Goal: Check status

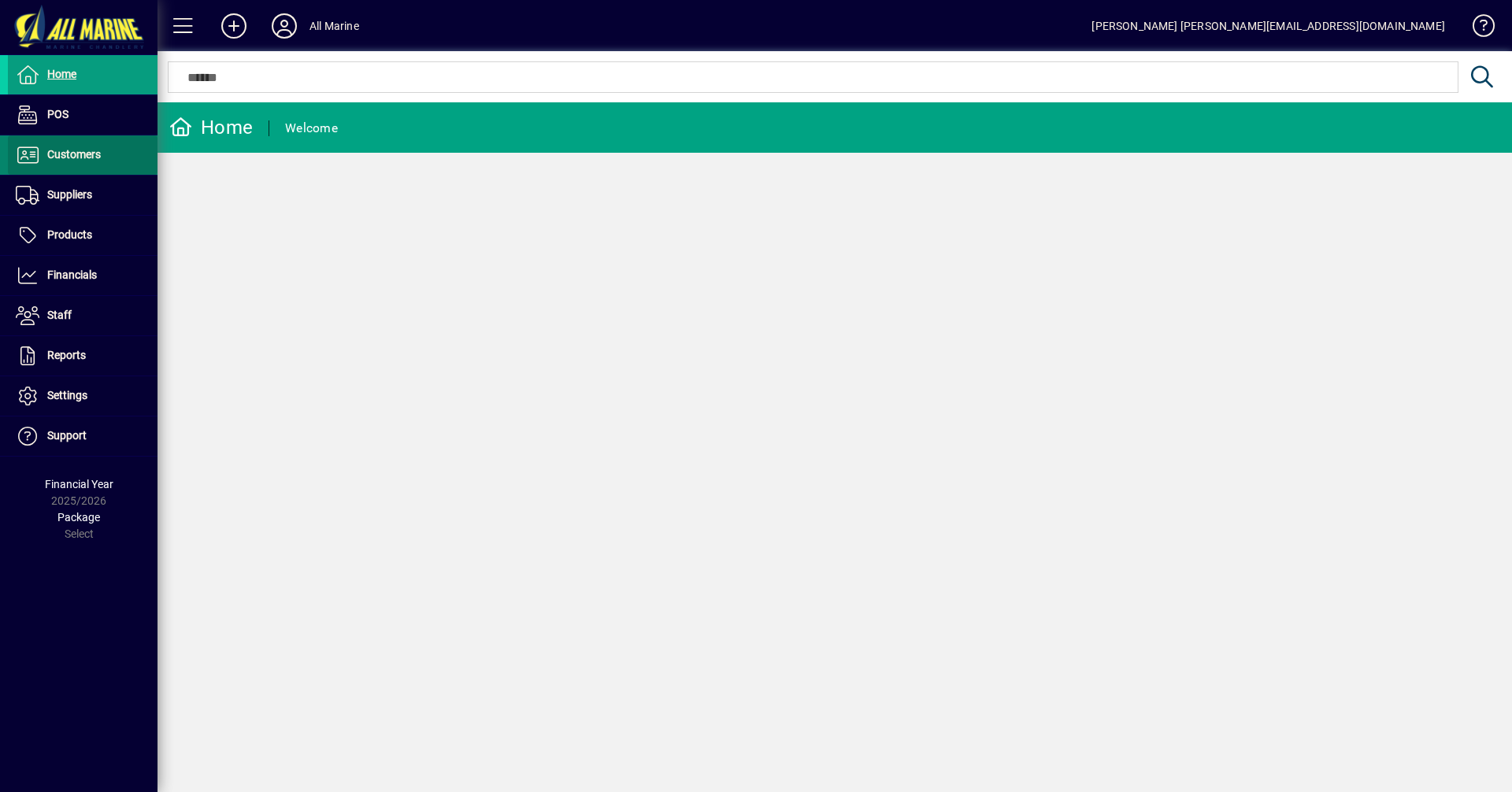
click at [90, 163] on span "Customers" at bounding box center [54, 155] width 93 height 19
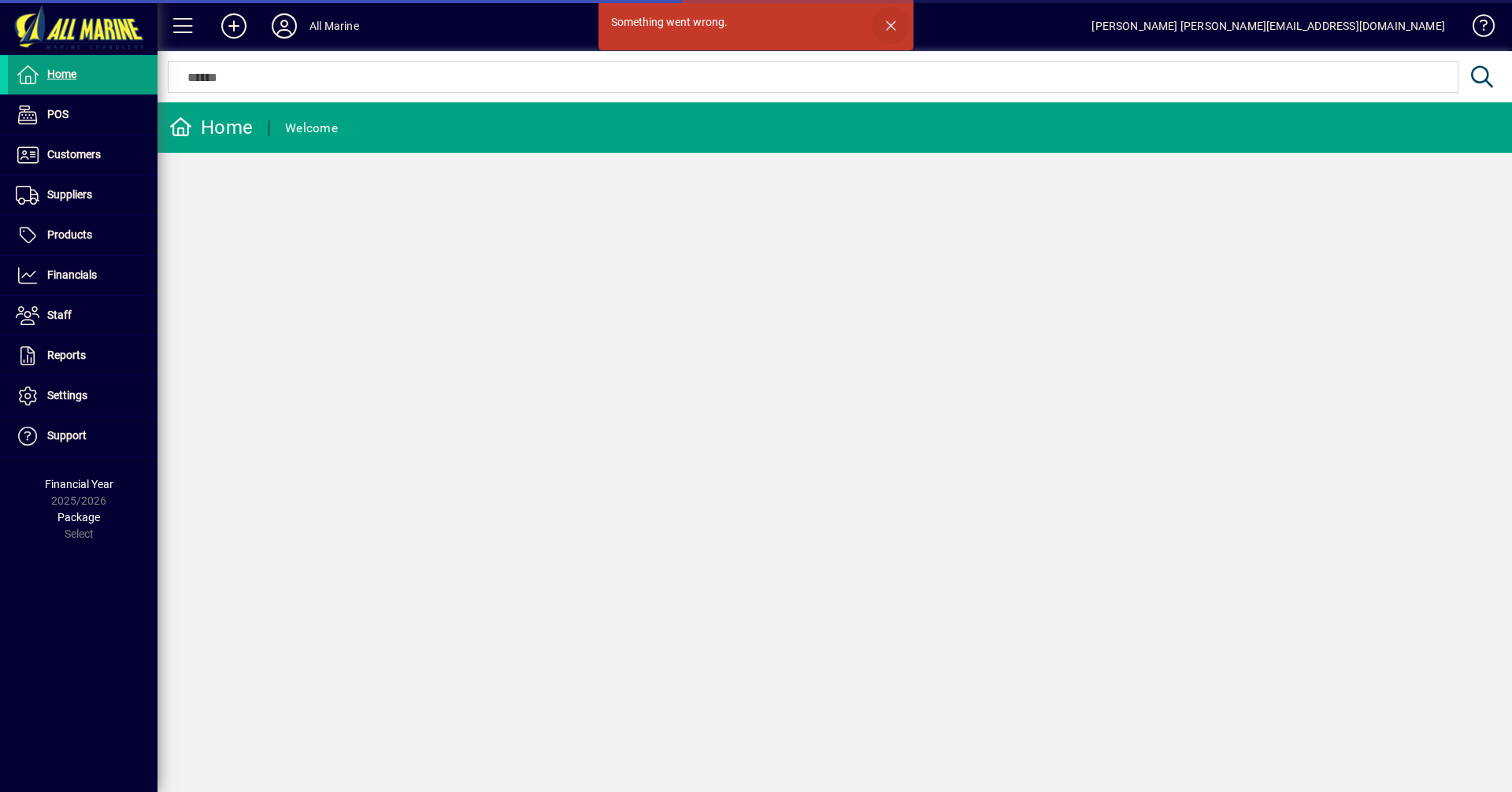
click at [892, 23] on span "button" at bounding box center [891, 25] width 38 height 38
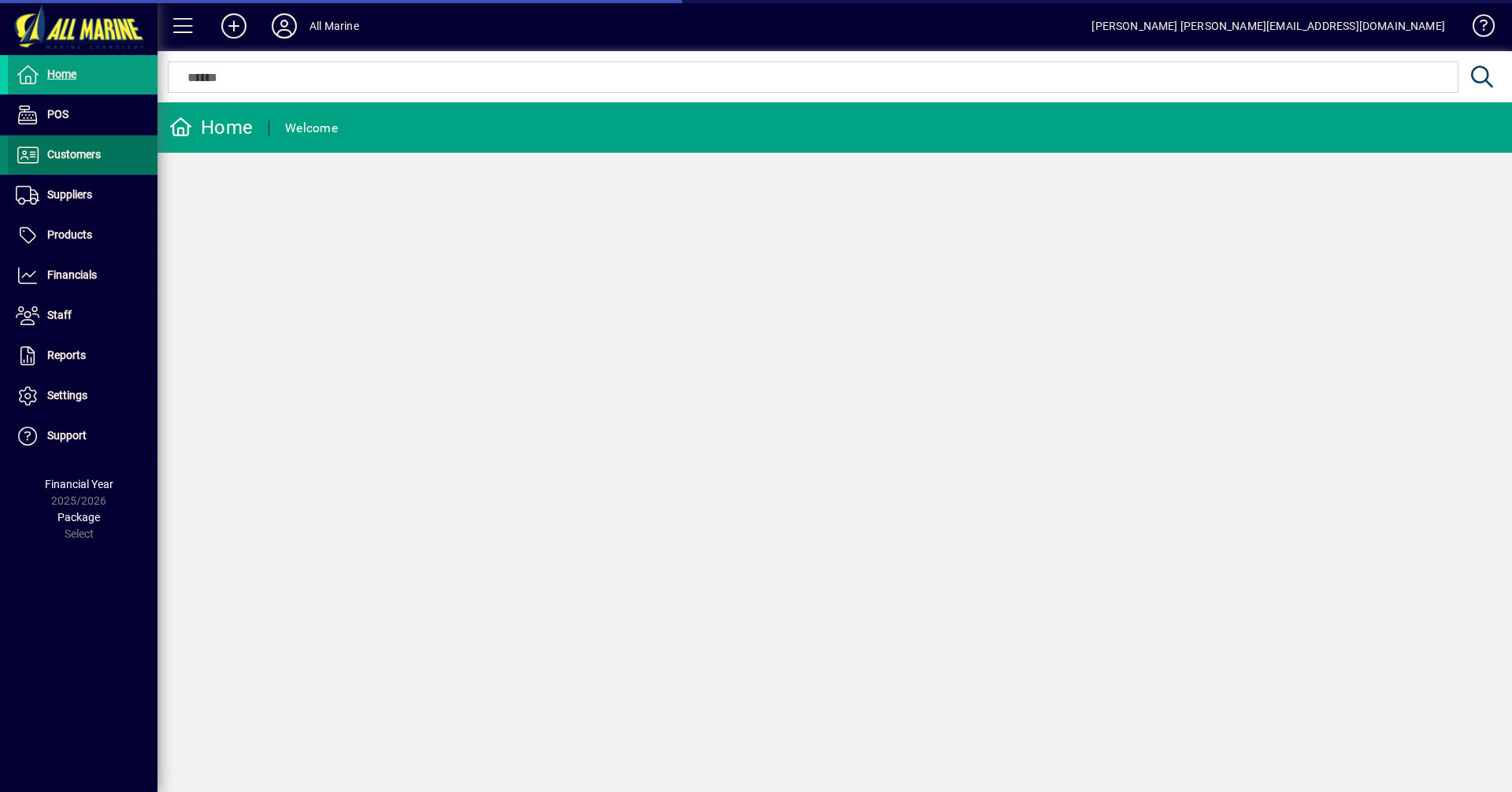
click at [79, 157] on span "Customers" at bounding box center [74, 155] width 53 height 13
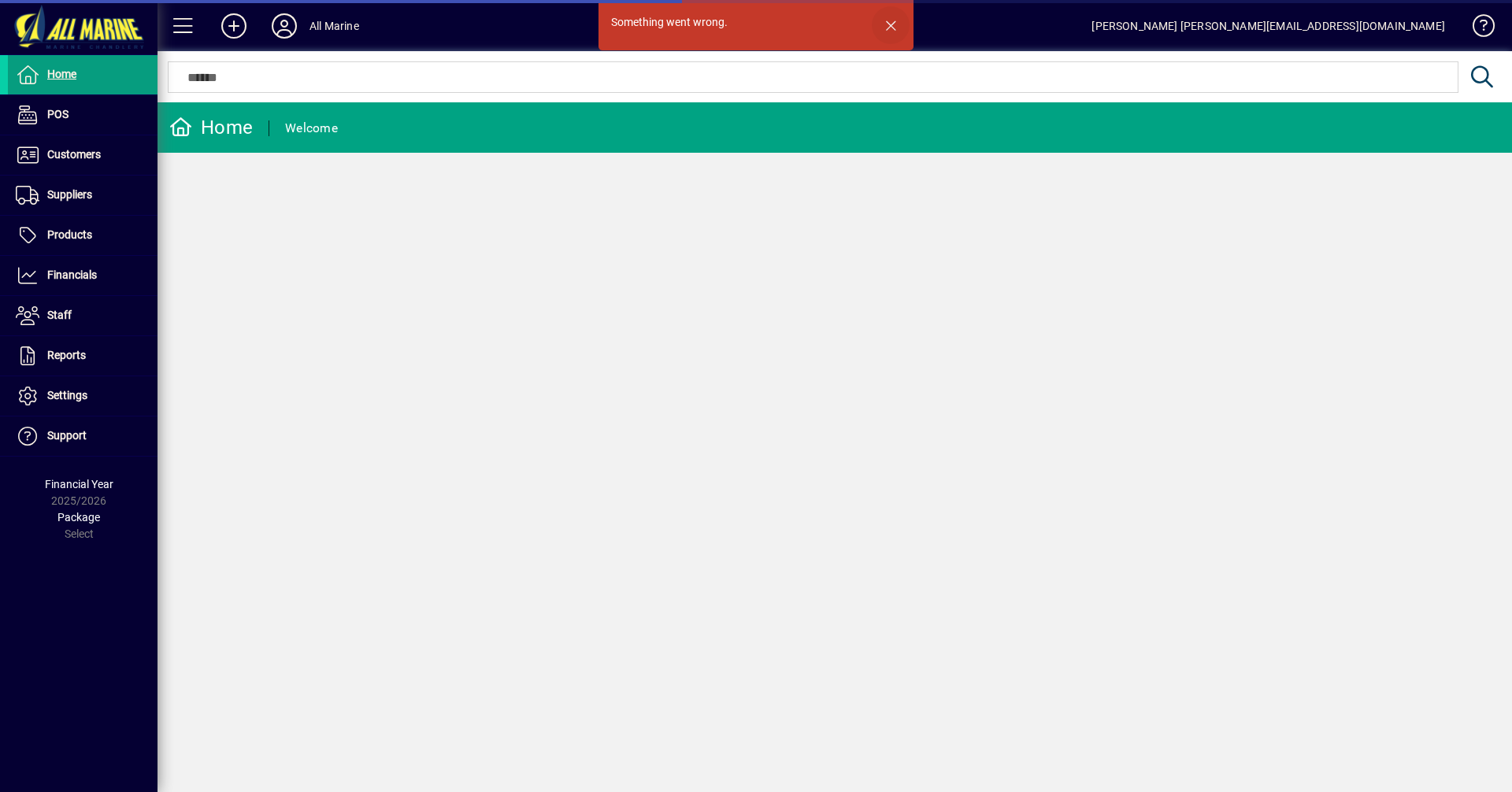
click at [892, 20] on span "button" at bounding box center [891, 25] width 38 height 38
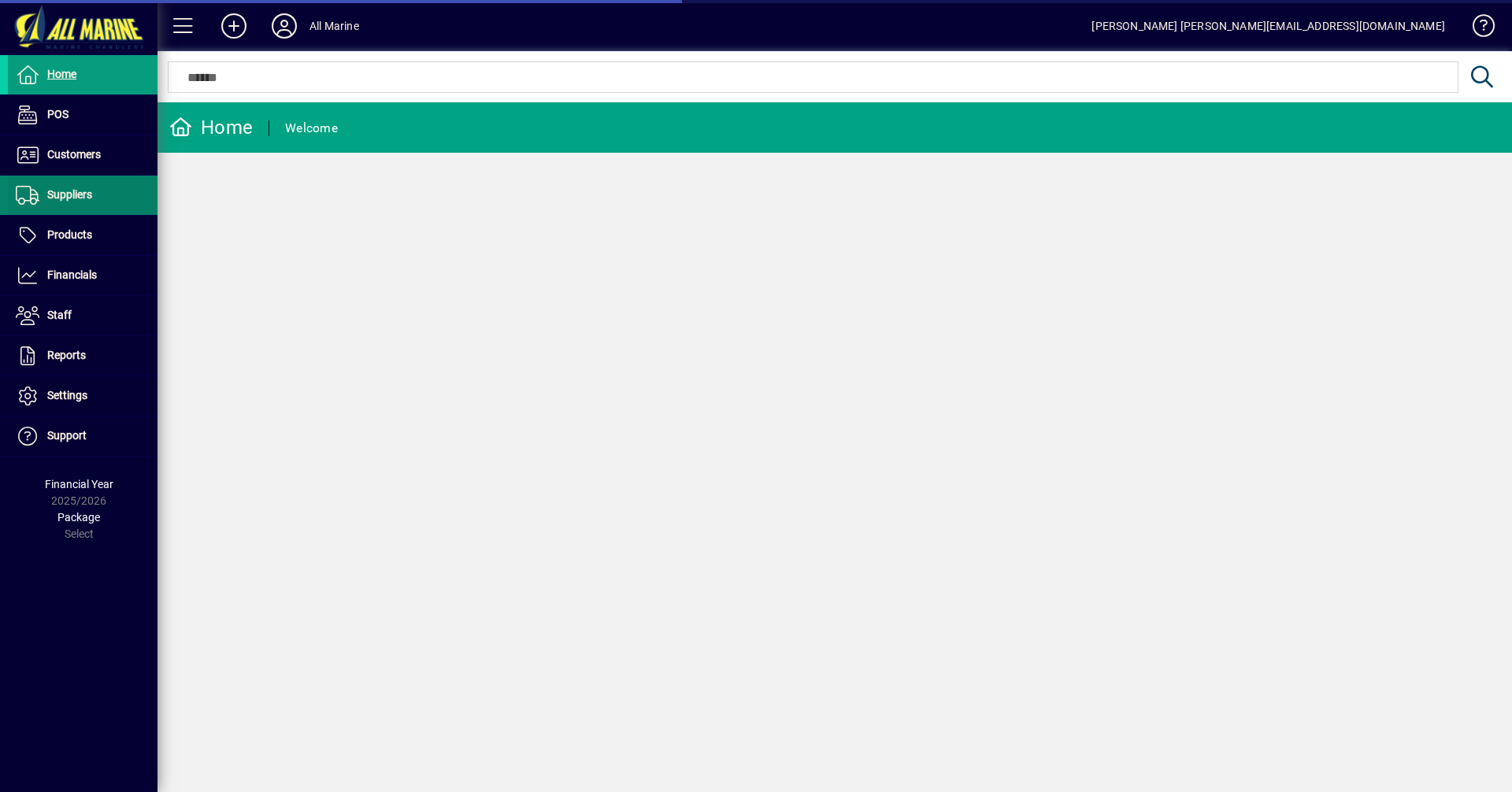
click at [77, 199] on span "Suppliers" at bounding box center [69, 195] width 44 height 13
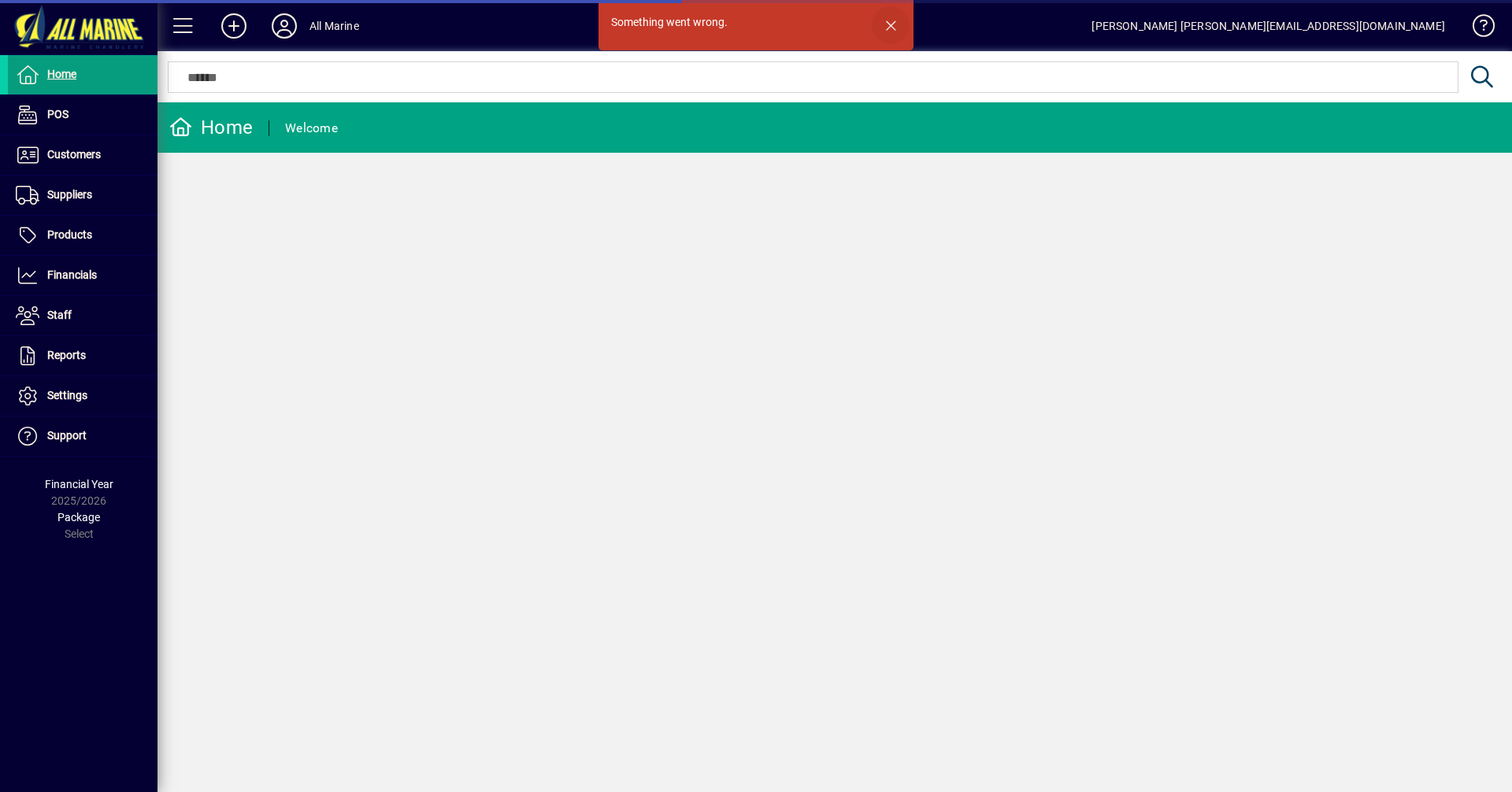
click at [892, 28] on span "button" at bounding box center [891, 25] width 38 height 38
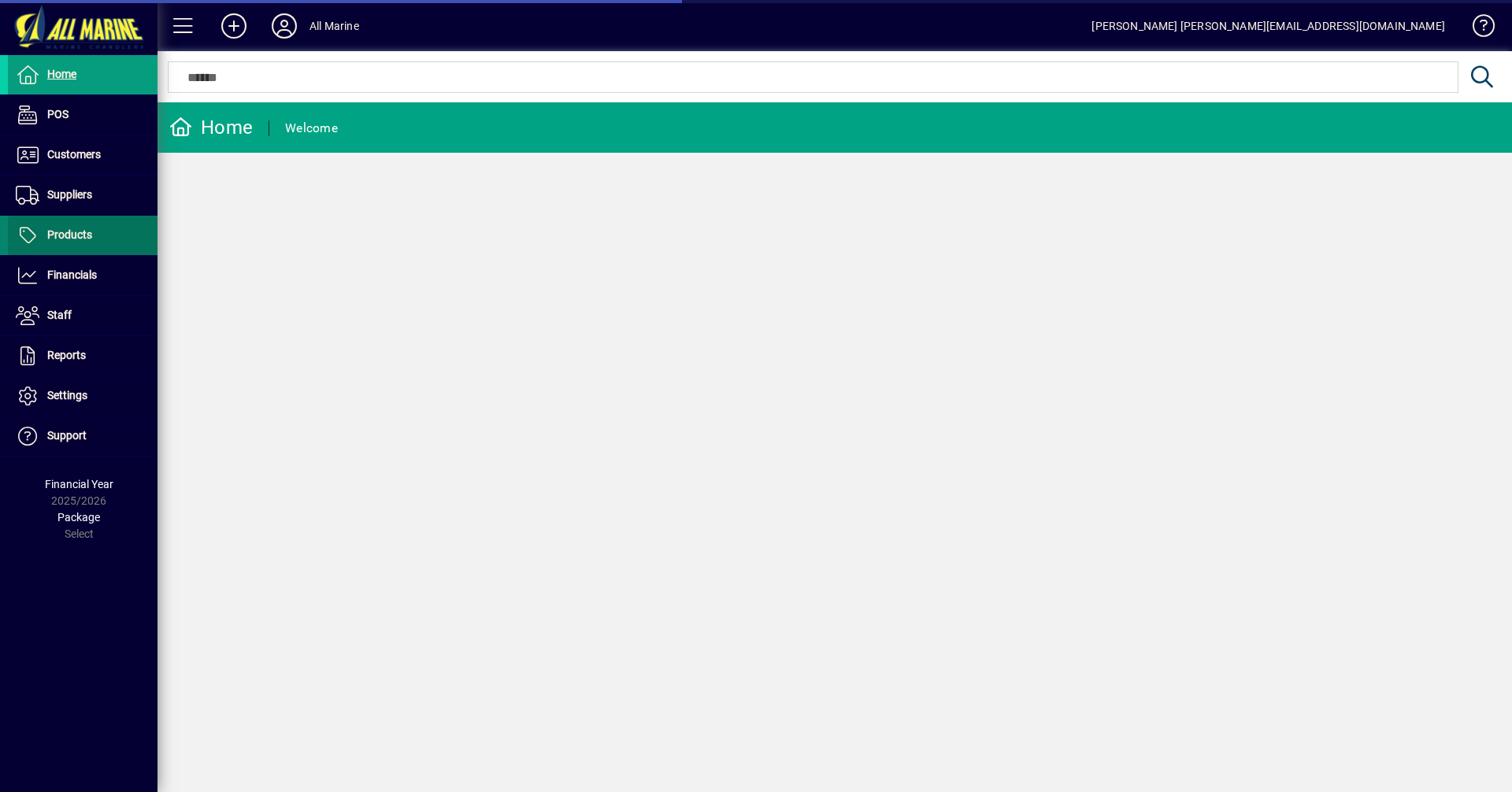
click at [82, 230] on span "Products" at bounding box center [69, 235] width 44 height 13
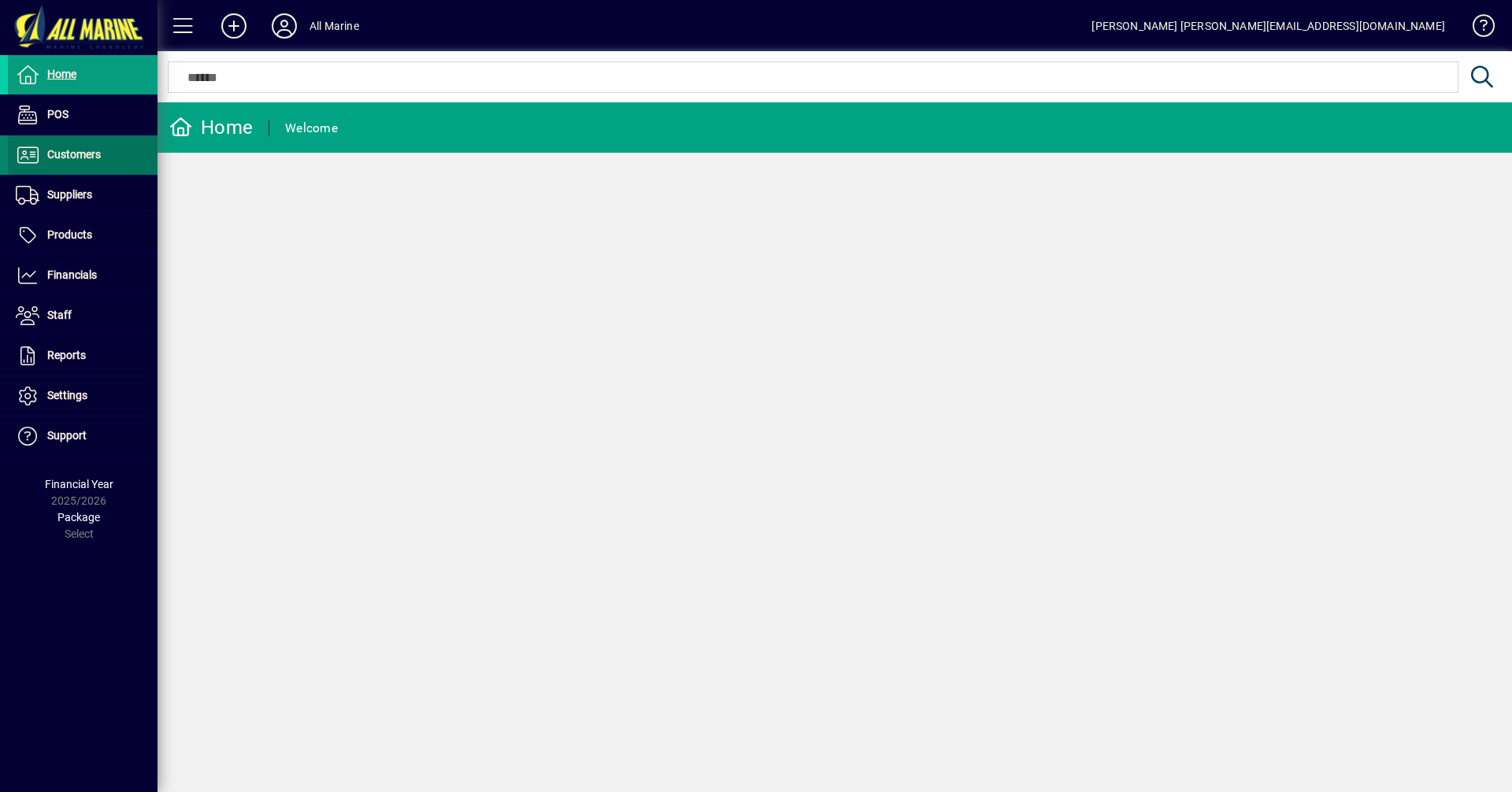
click at [83, 159] on span "Customers" at bounding box center [74, 155] width 53 height 13
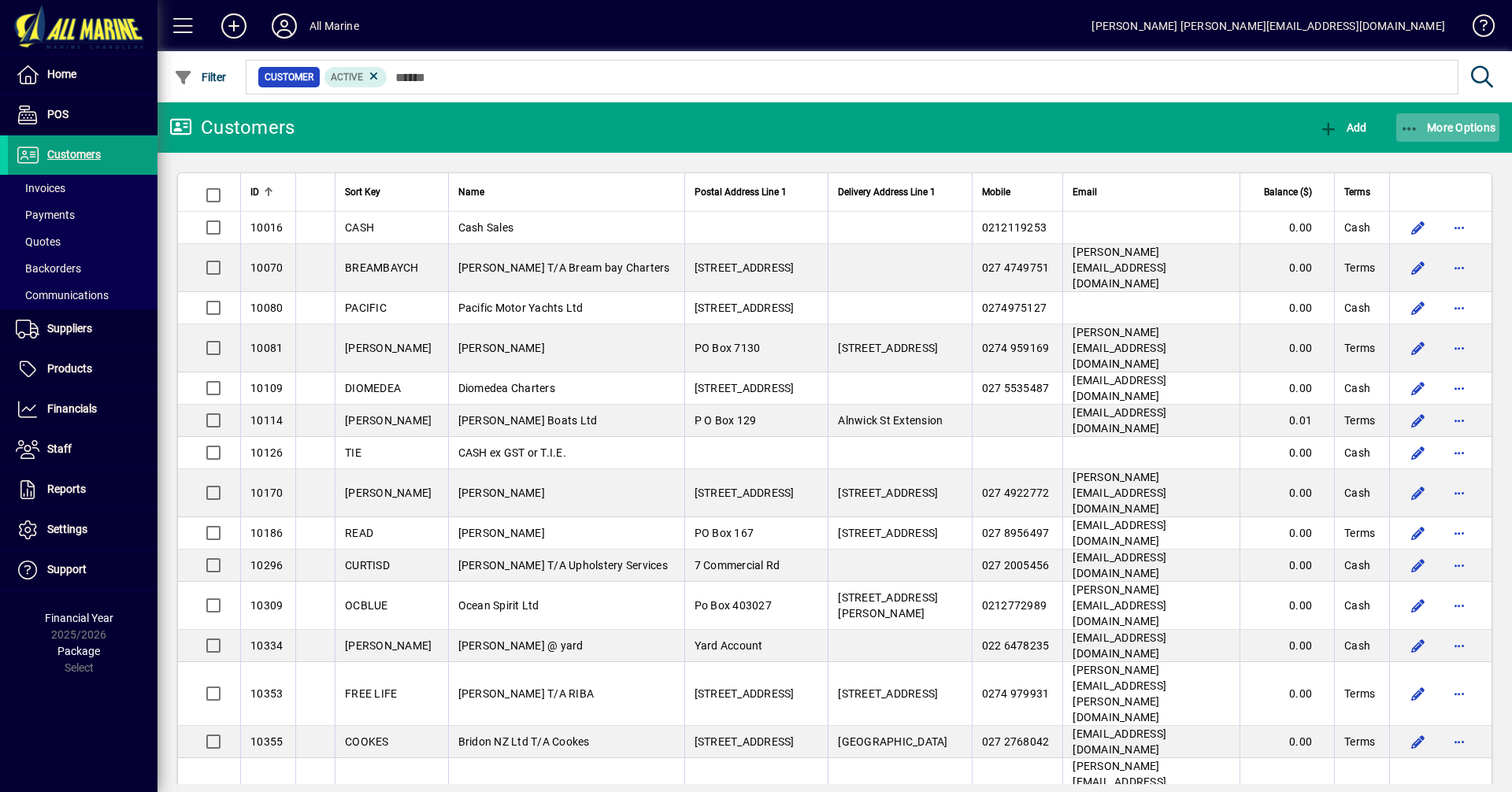
click at [1461, 134] on span "button" at bounding box center [1448, 127] width 104 height 38
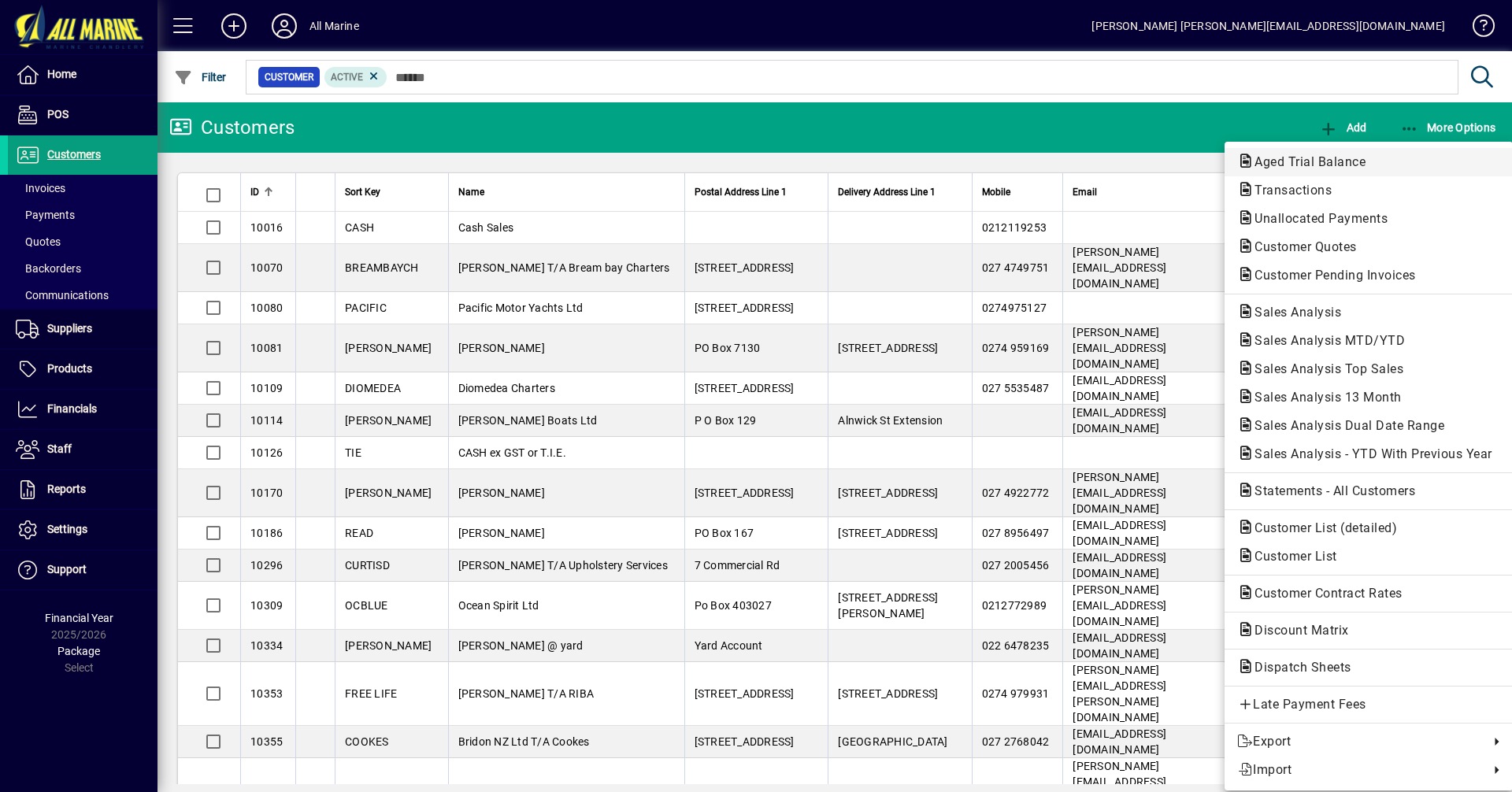
click at [1319, 167] on span "Aged Trial Balance" at bounding box center [1306, 162] width 136 height 15
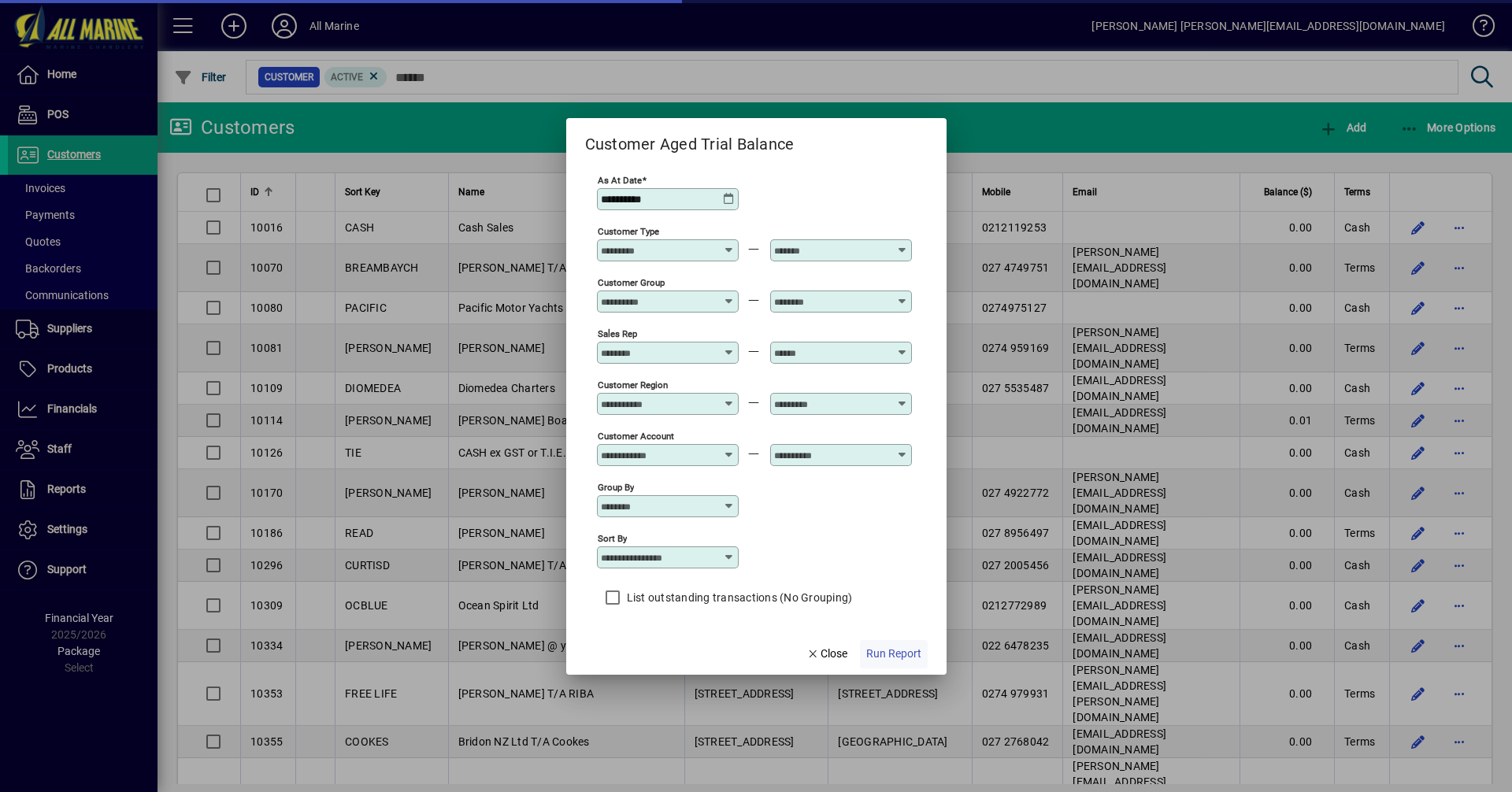
click at [901, 645] on span "button" at bounding box center [894, 654] width 68 height 38
